Goal: Check status: Check status

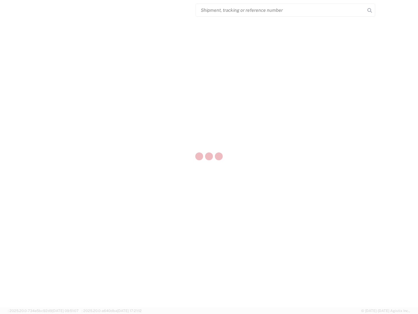
select select "US"
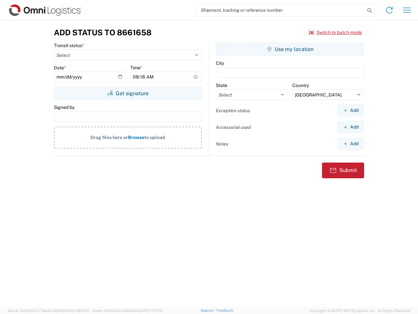
click at [281, 10] on input "search" at bounding box center [280, 10] width 169 height 12
click at [370, 10] on icon at bounding box center [370, 10] width 9 height 9
click at [390, 10] on icon at bounding box center [389, 10] width 10 height 10
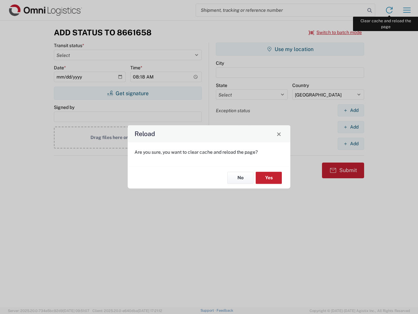
click at [407, 10] on div "Reload Are you sure, you want to clear cache and reload the page? No Yes" at bounding box center [209, 157] width 418 height 314
click at [336, 32] on div "Reload Are you sure, you want to clear cache and reload the page? No Yes" at bounding box center [209, 157] width 418 height 314
click at [128, 93] on div "Reload Are you sure, you want to clear cache and reload the page? No Yes" at bounding box center [209, 157] width 418 height 314
click at [290, 49] on div "Reload Are you sure, you want to clear cache and reload the page? No Yes" at bounding box center [209, 157] width 418 height 314
click at [351, 110] on div "Reload Are you sure, you want to clear cache and reload the page? No Yes" at bounding box center [209, 157] width 418 height 314
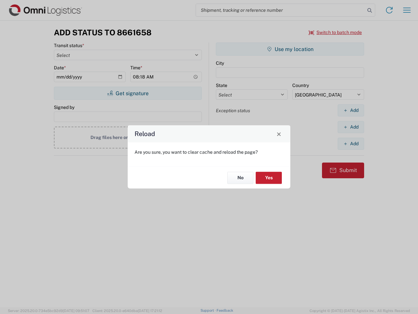
click at [351, 127] on div "Reload Are you sure, you want to clear cache and reload the page? No Yes" at bounding box center [209, 157] width 418 height 314
click at [351, 144] on div "Reload Are you sure, you want to clear cache and reload the page? No Yes" at bounding box center [209, 157] width 418 height 314
